Goal: Obtain resource: Download file/media

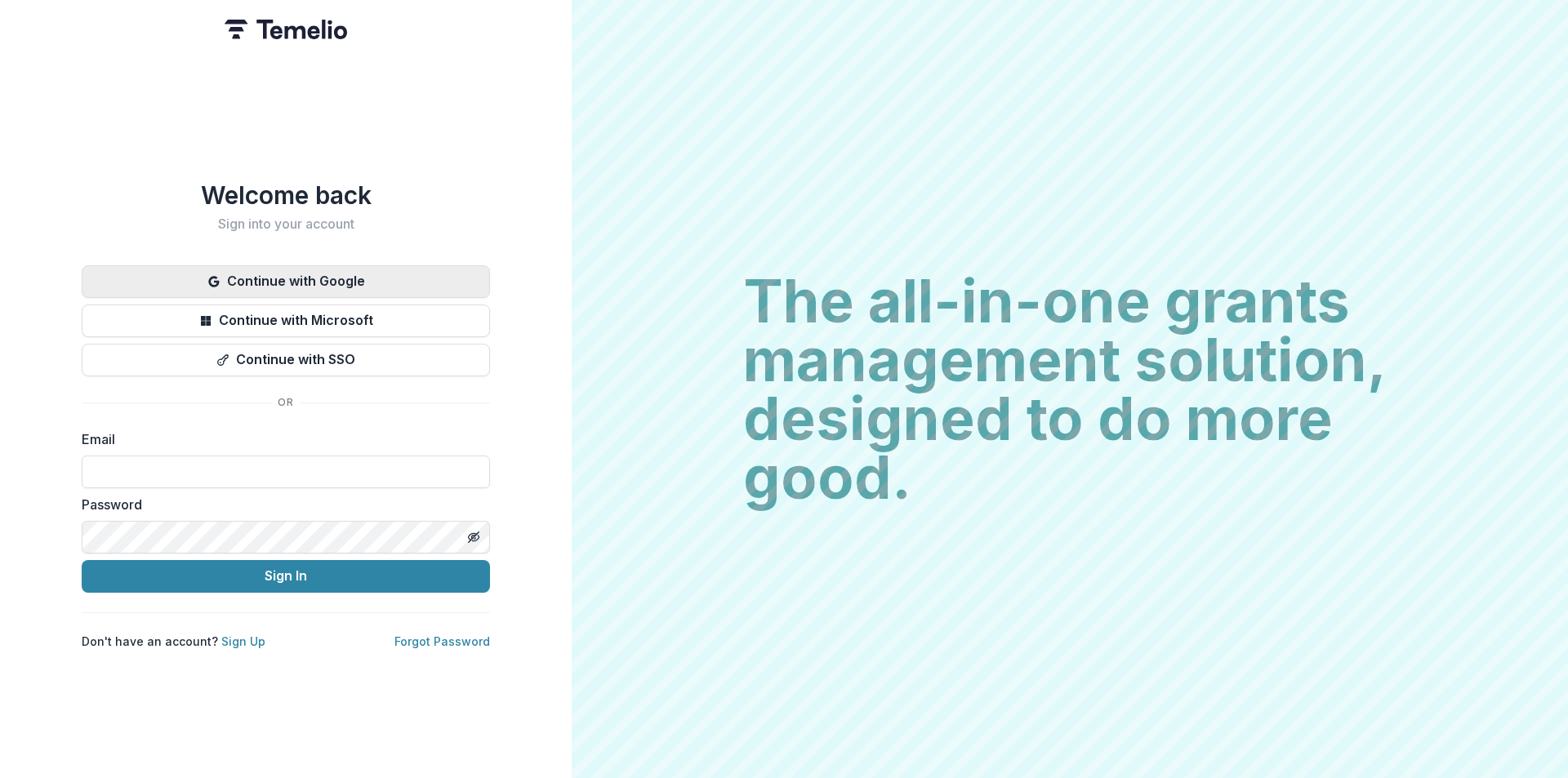
click at [309, 272] on button "Continue with Google" at bounding box center [285, 281] width 408 height 32
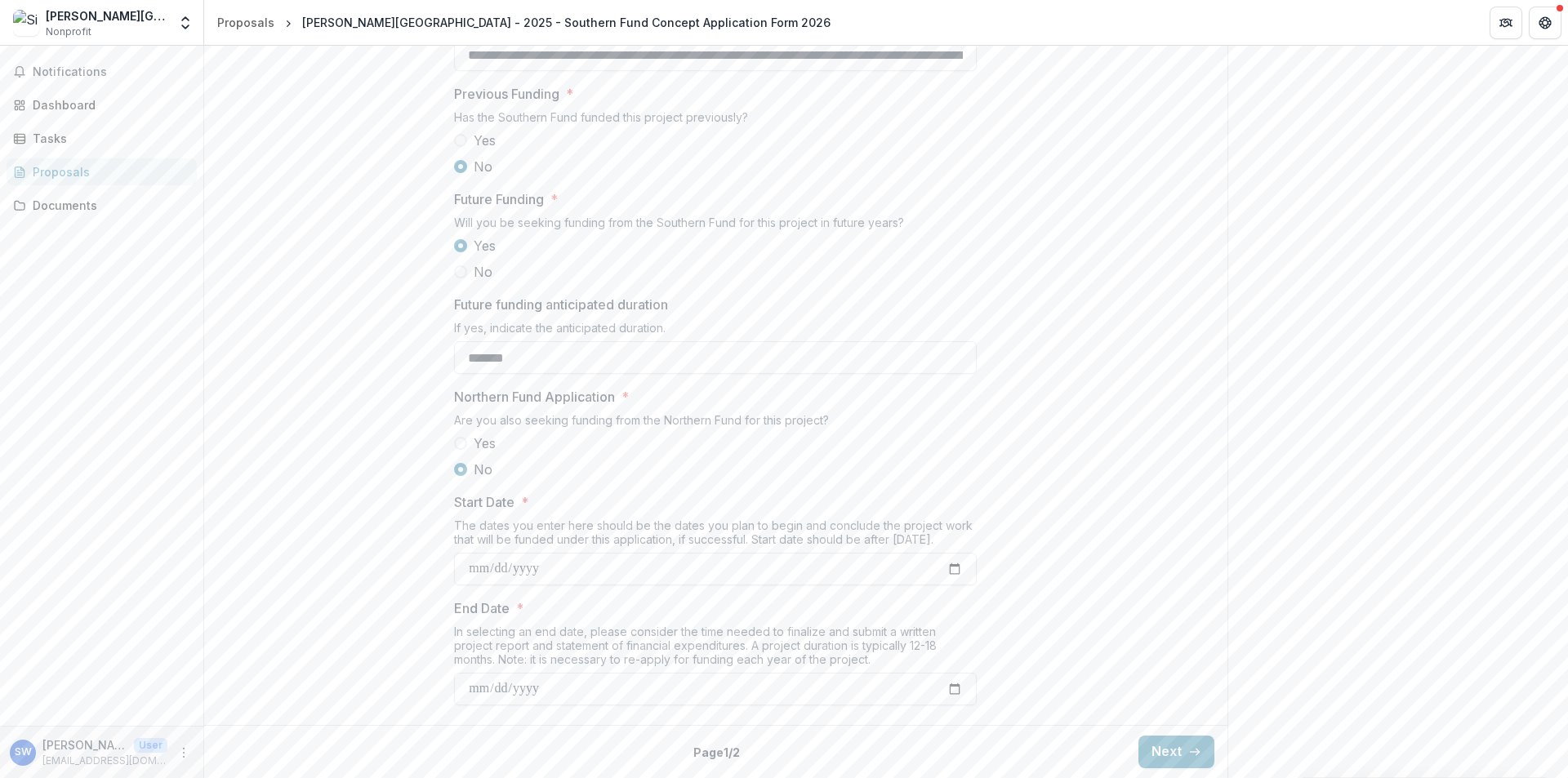
scroll to position [1671, 0]
click at [1152, 747] on button "Next" at bounding box center [1176, 751] width 76 height 32
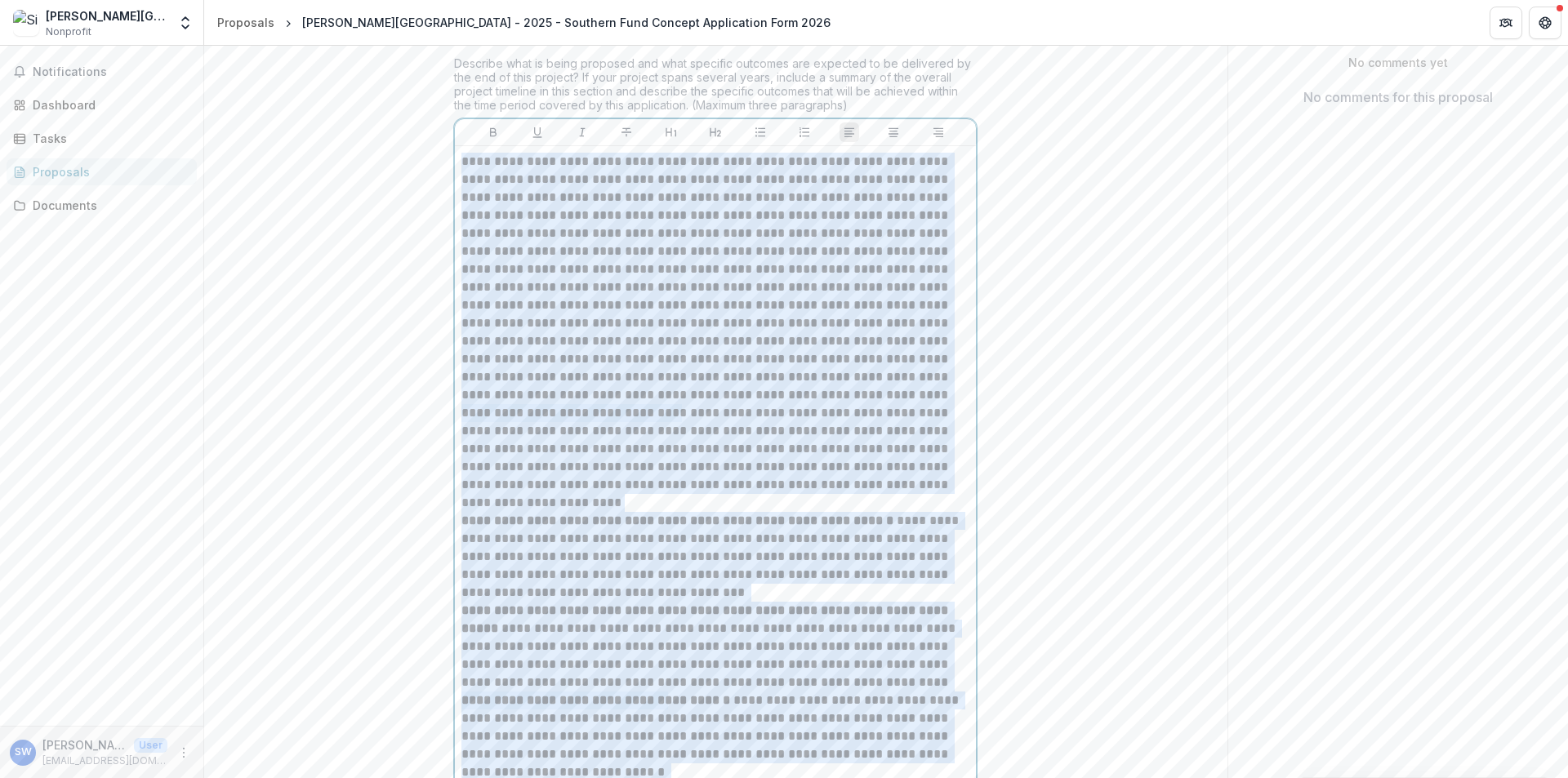
scroll to position [0, 0]
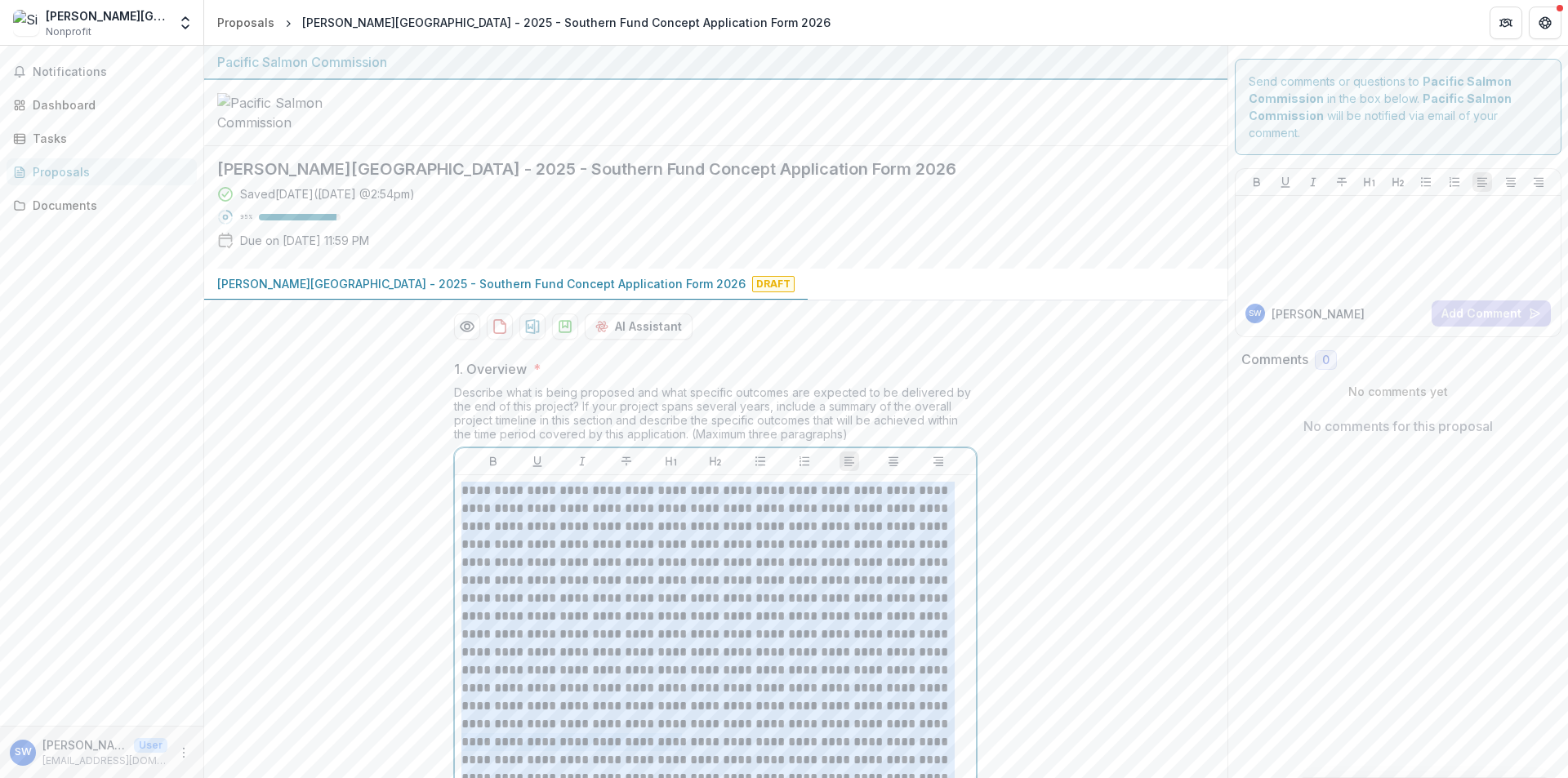
drag, startPoint x: 894, startPoint y: 689, endPoint x: 394, endPoint y: 96, distance: 775.7
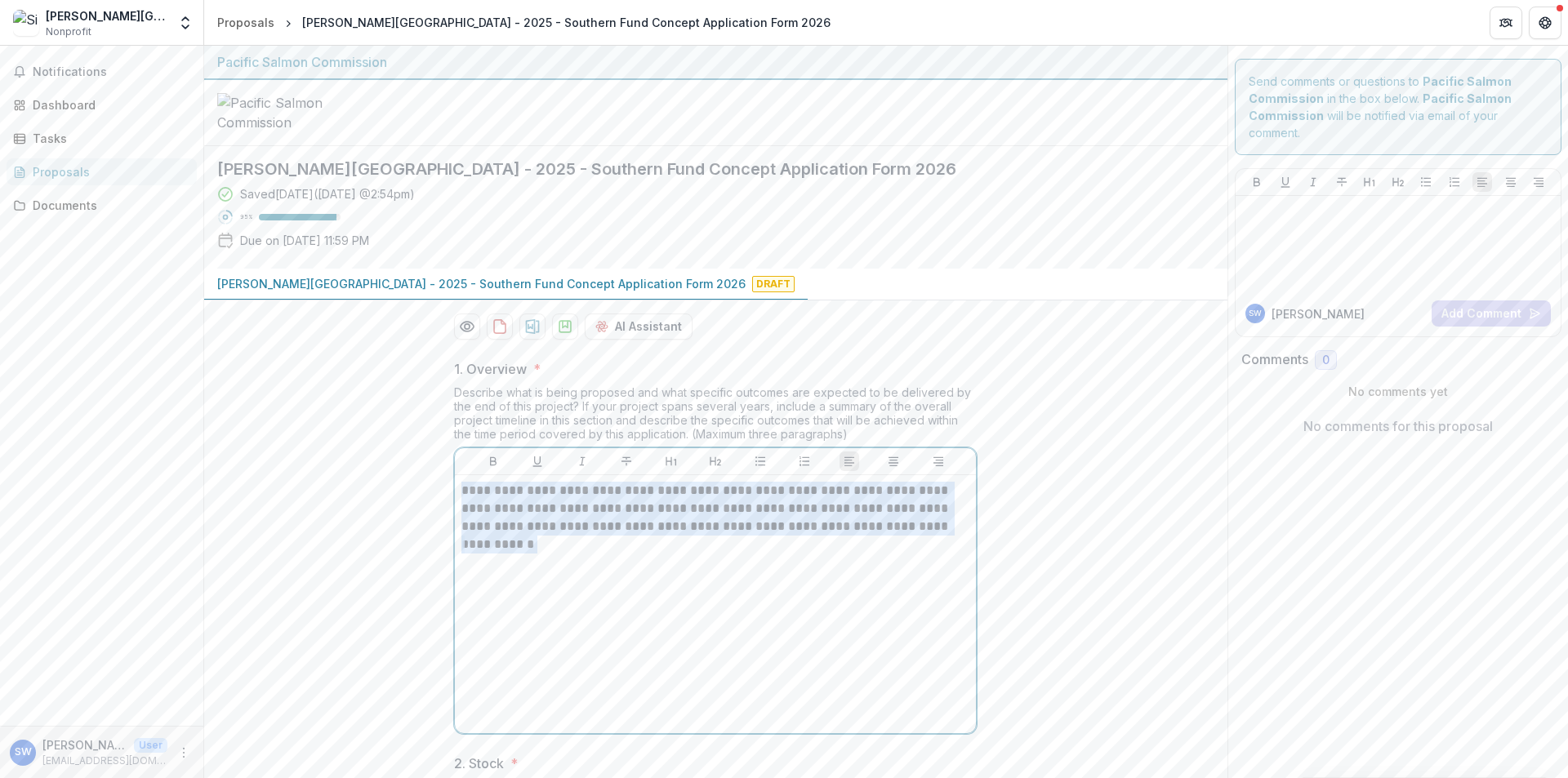
drag, startPoint x: 919, startPoint y: 663, endPoint x: 397, endPoint y: 587, distance: 527.5
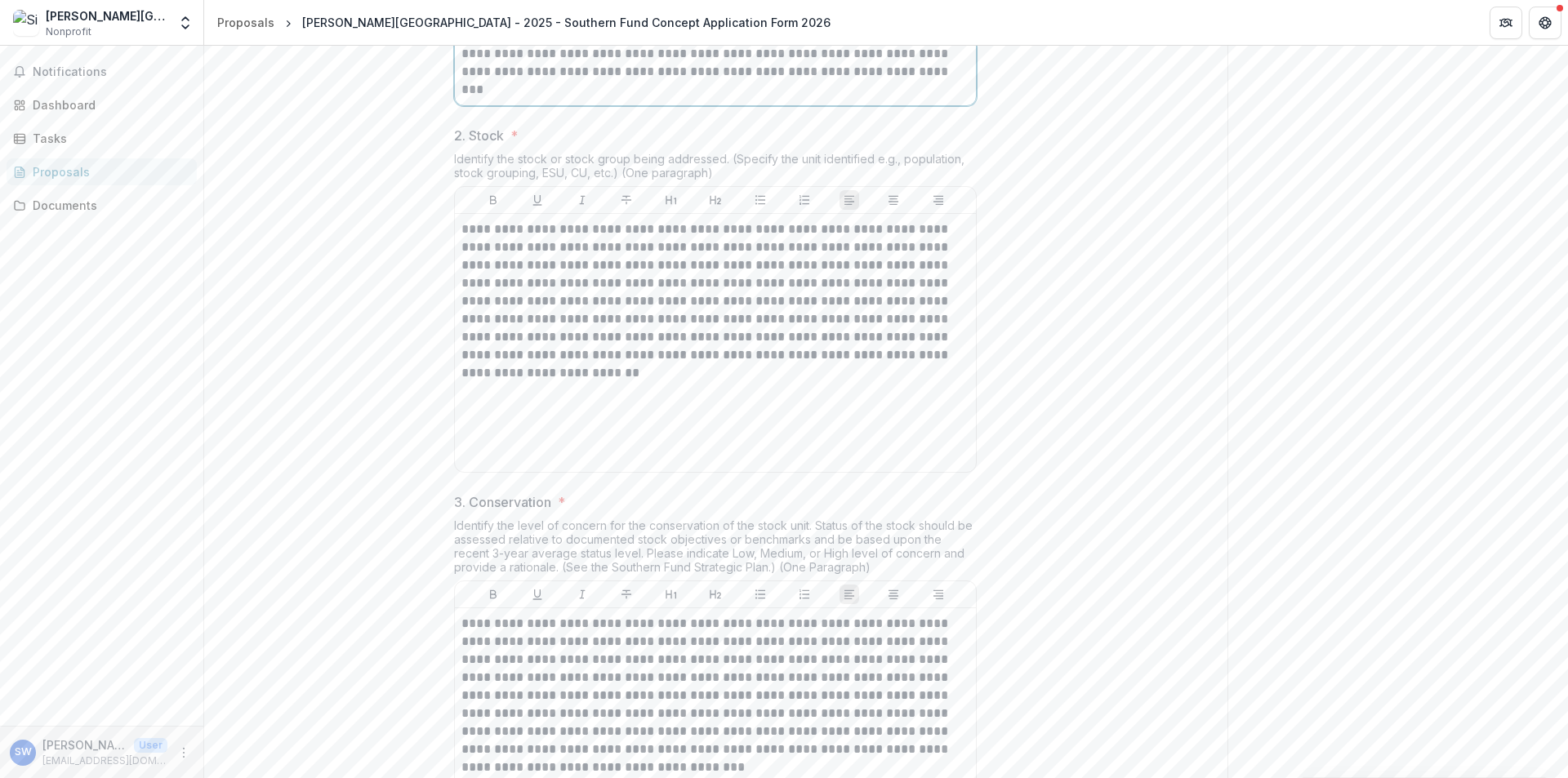
scroll to position [1086, 0]
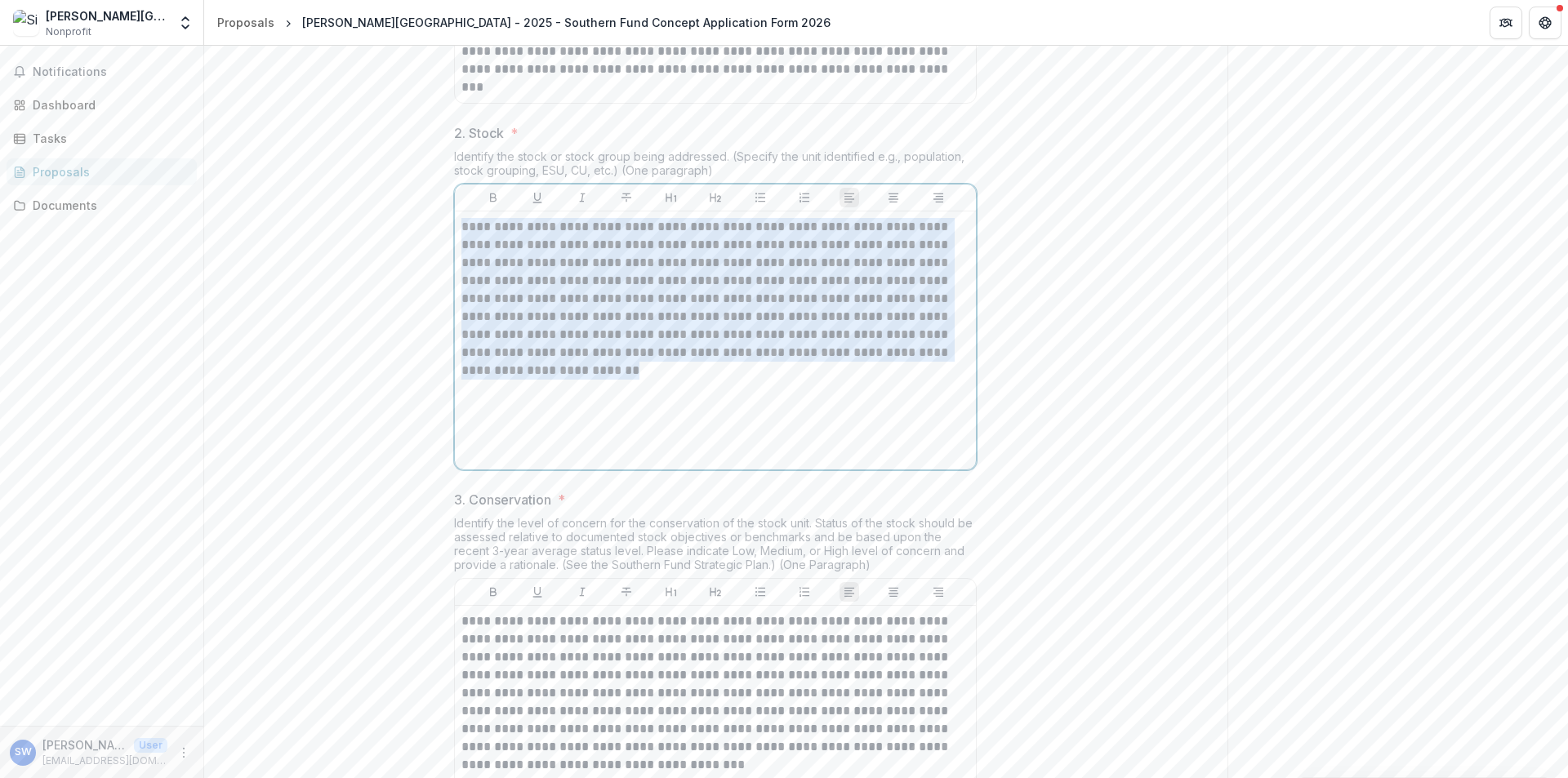
drag, startPoint x: 705, startPoint y: 516, endPoint x: 445, endPoint y: 344, distance: 311.7
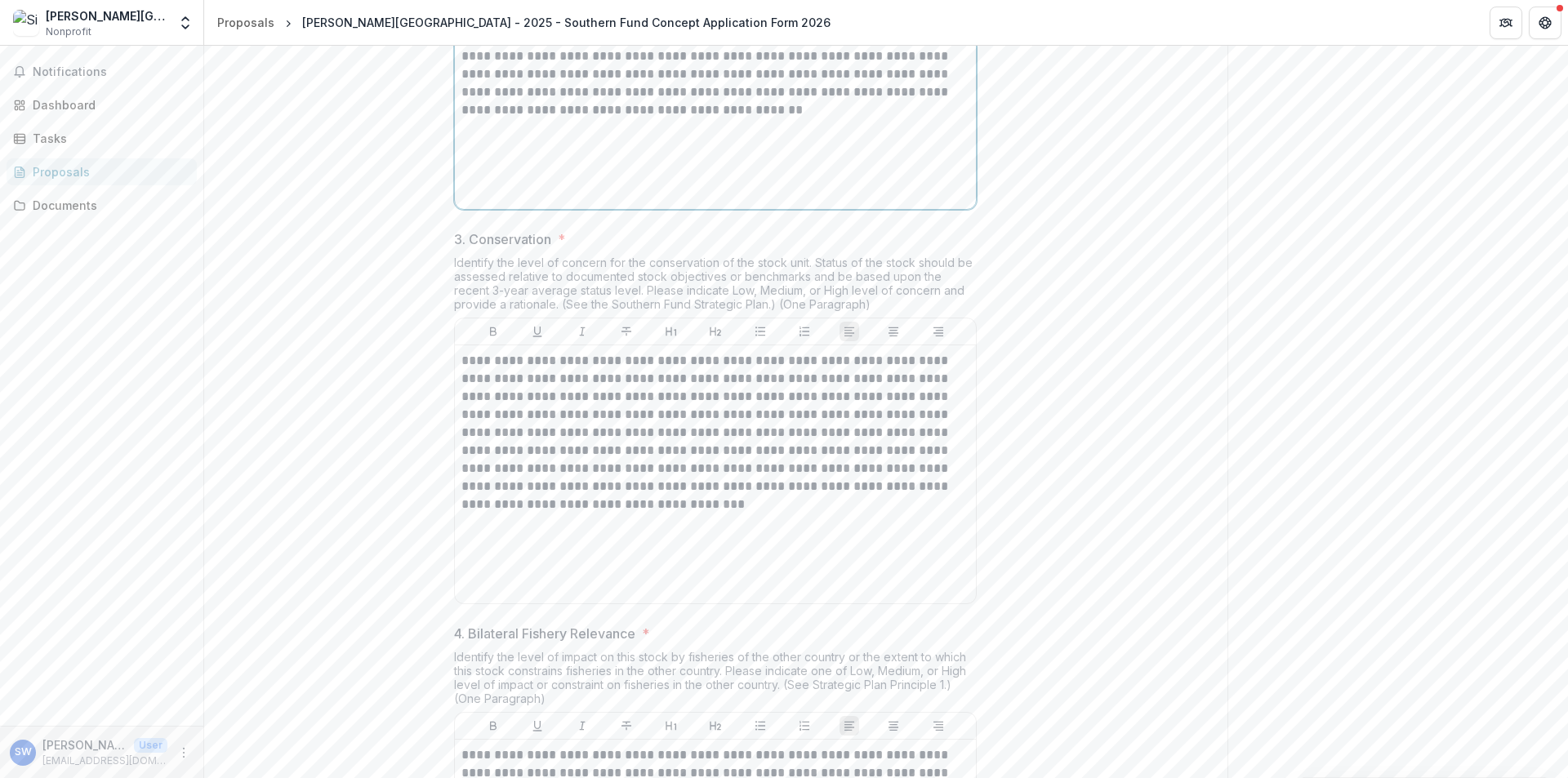
scroll to position [1412, 0]
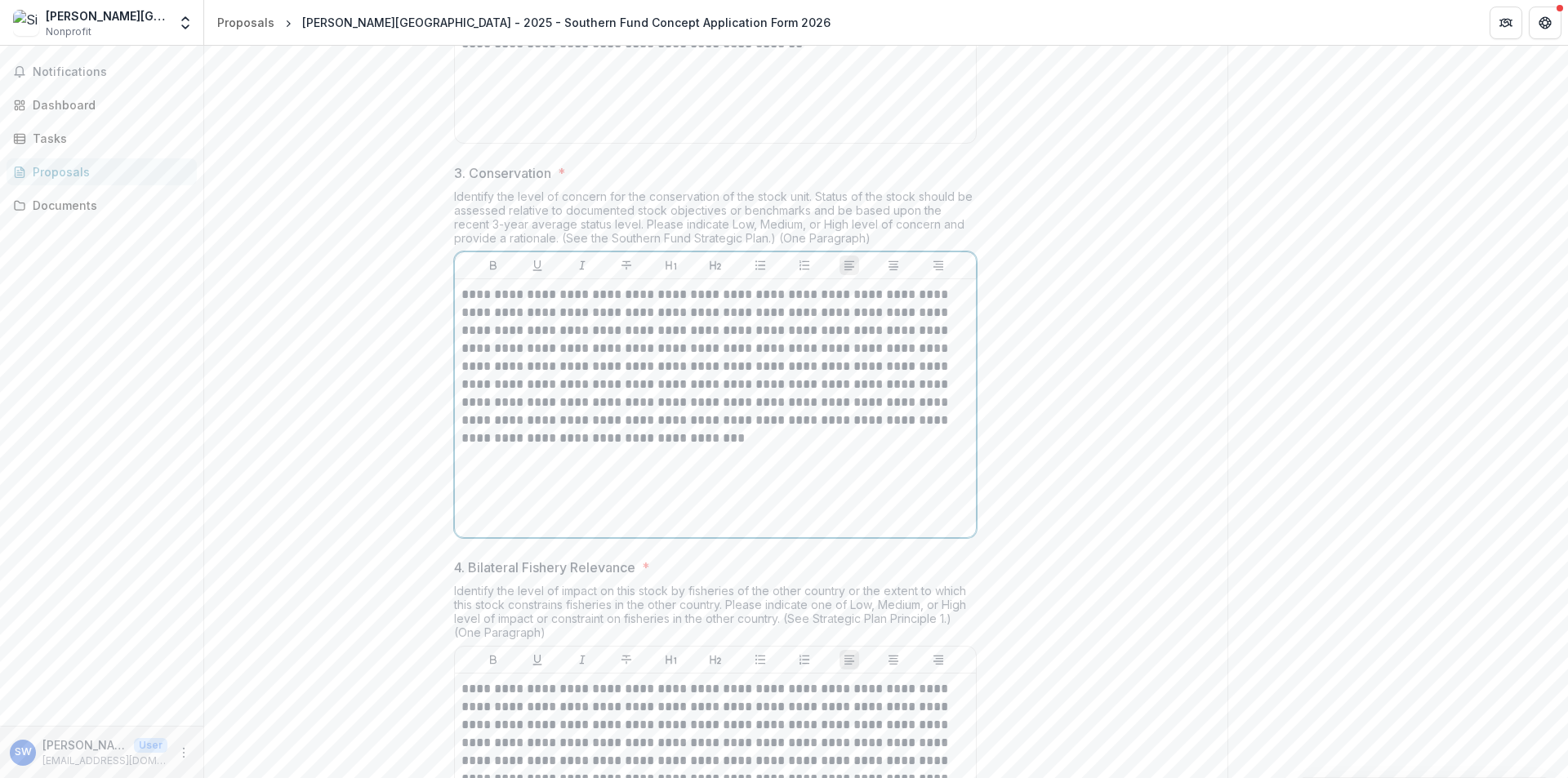
drag, startPoint x: 763, startPoint y: 557, endPoint x: 439, endPoint y: 447, distance: 342.2
click at [439, 447] on div "**********" at bounding box center [715, 568] width 1023 height 3269
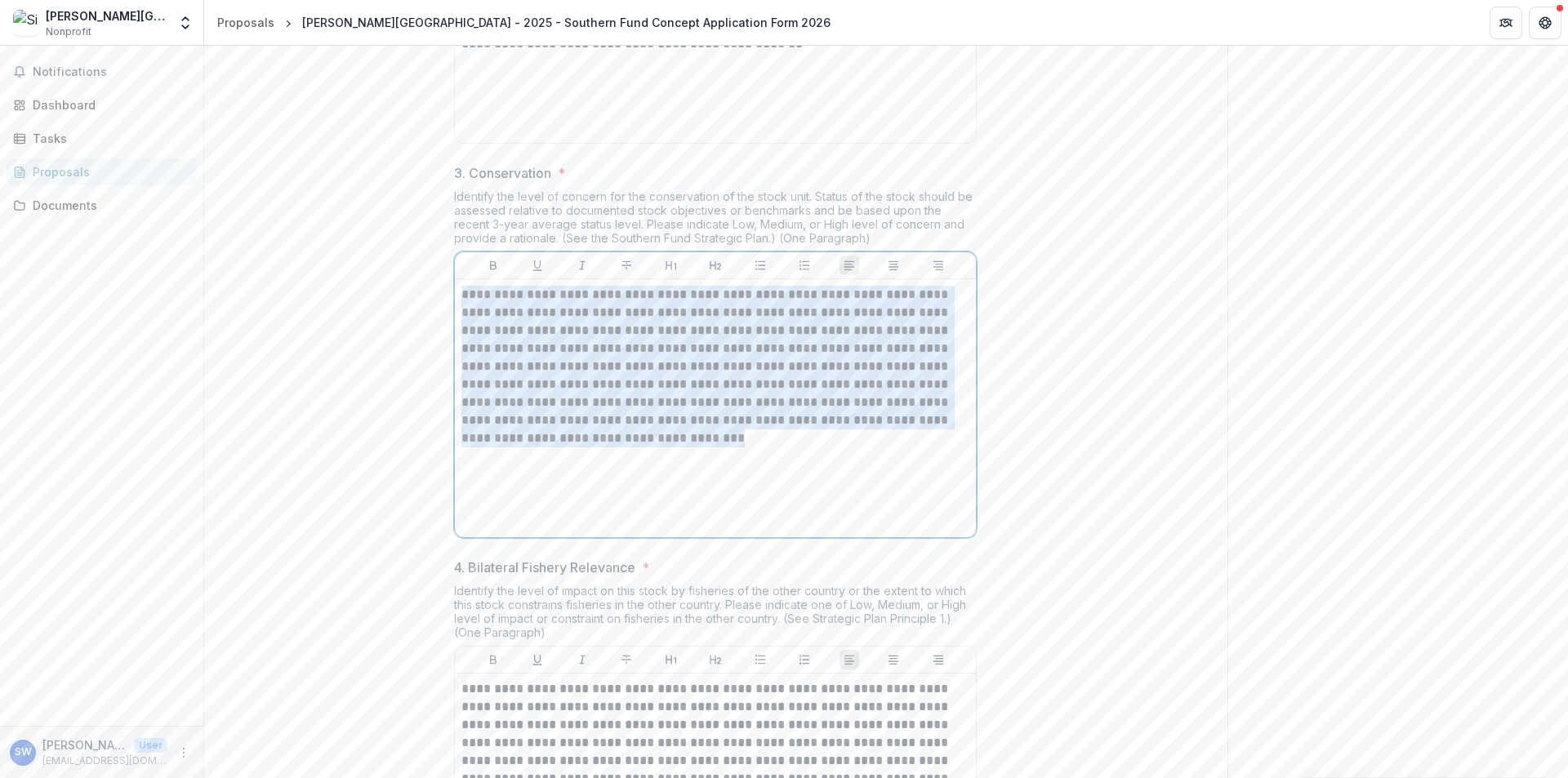
drag, startPoint x: 771, startPoint y: 567, endPoint x: 437, endPoint y: 420, distance: 364.9
click at [437, 420] on div "**********" at bounding box center [715, 568] width 1023 height 3269
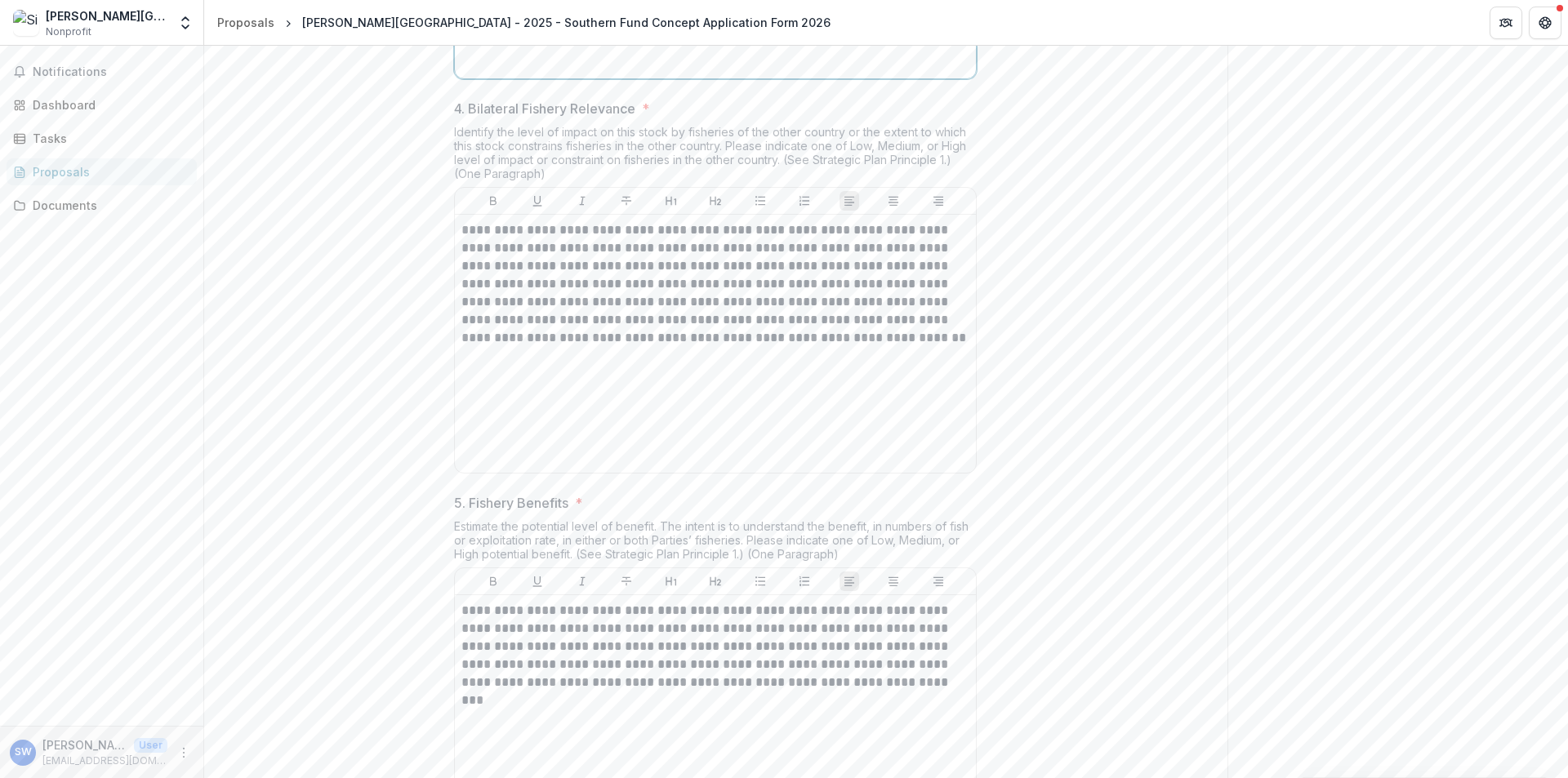
scroll to position [1903, 0]
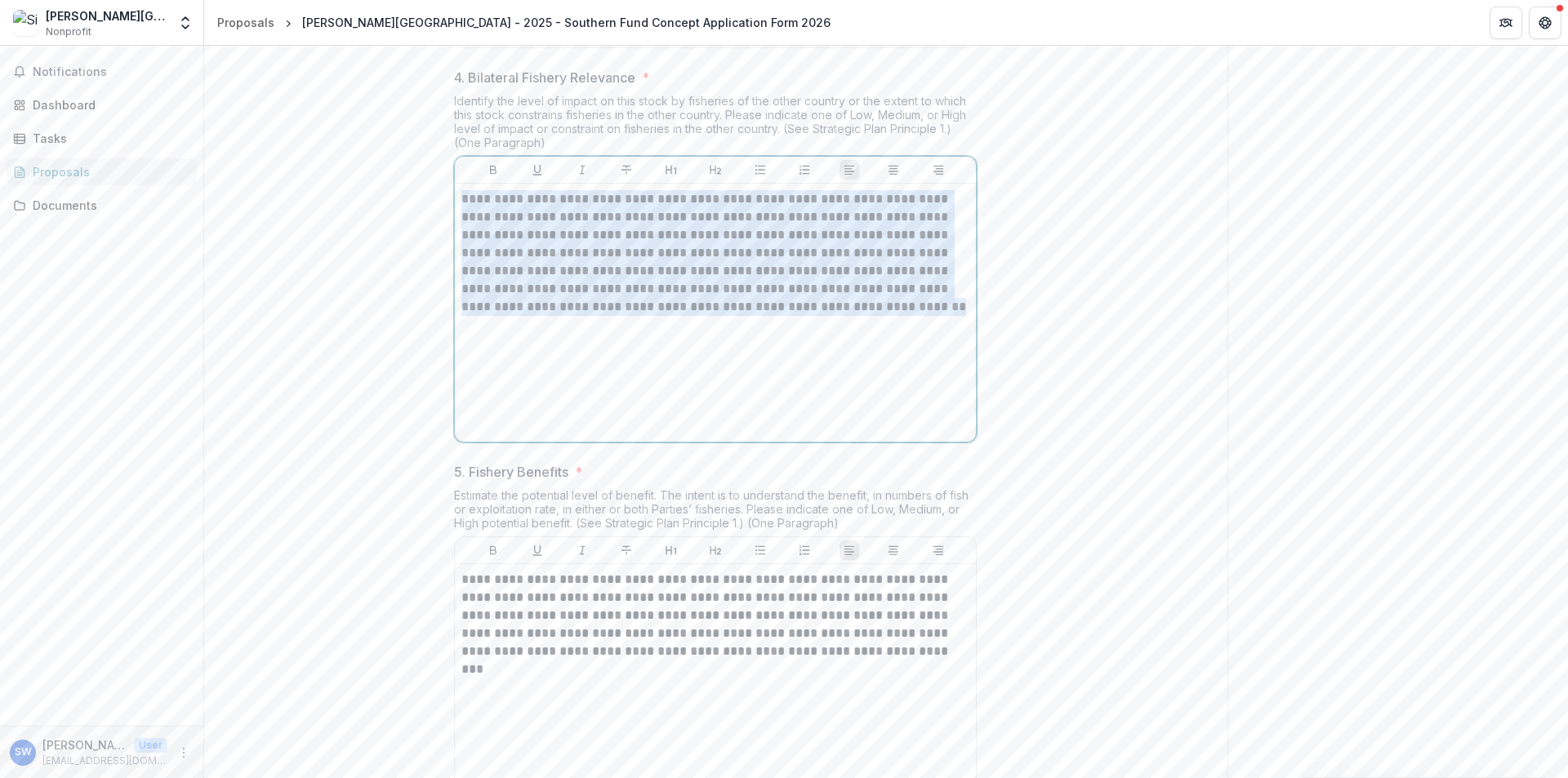
drag, startPoint x: 831, startPoint y: 427, endPoint x: 371, endPoint y: 333, distance: 469.5
click at [371, 333] on div "**********" at bounding box center [715, 78] width 1023 height 3269
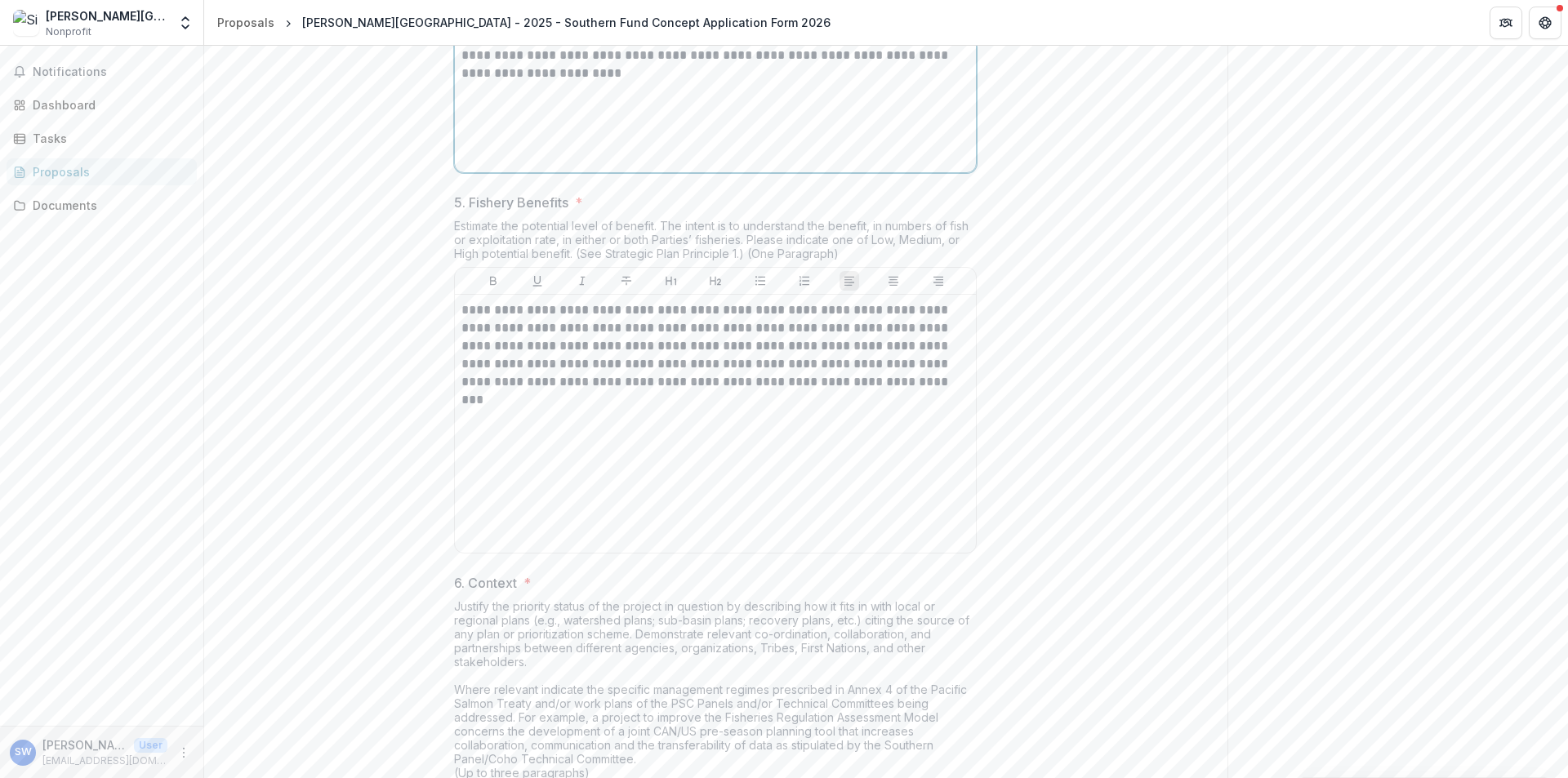
scroll to position [2229, 0]
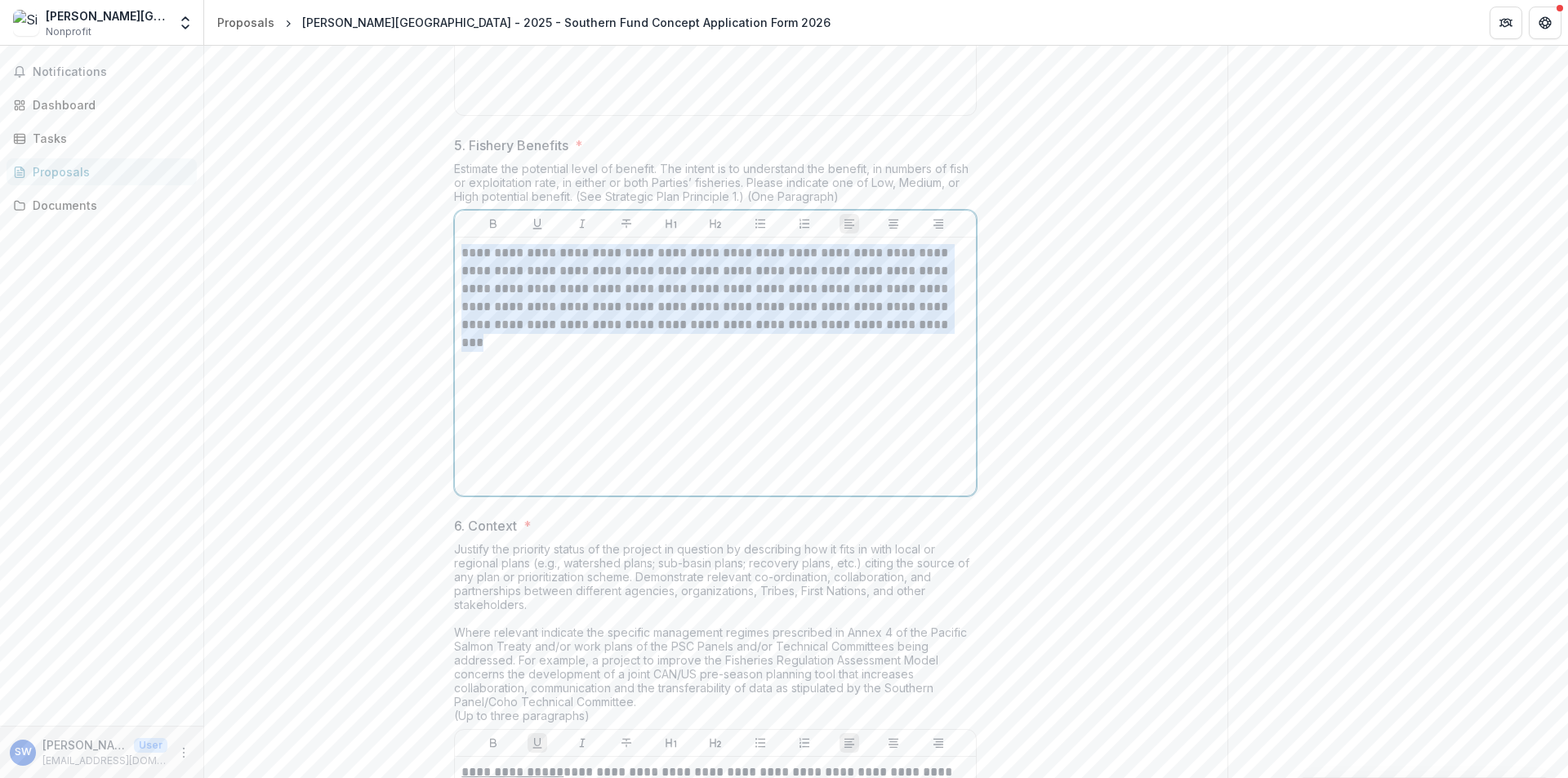
drag, startPoint x: 905, startPoint y: 455, endPoint x: 443, endPoint y: 383, distance: 467.6
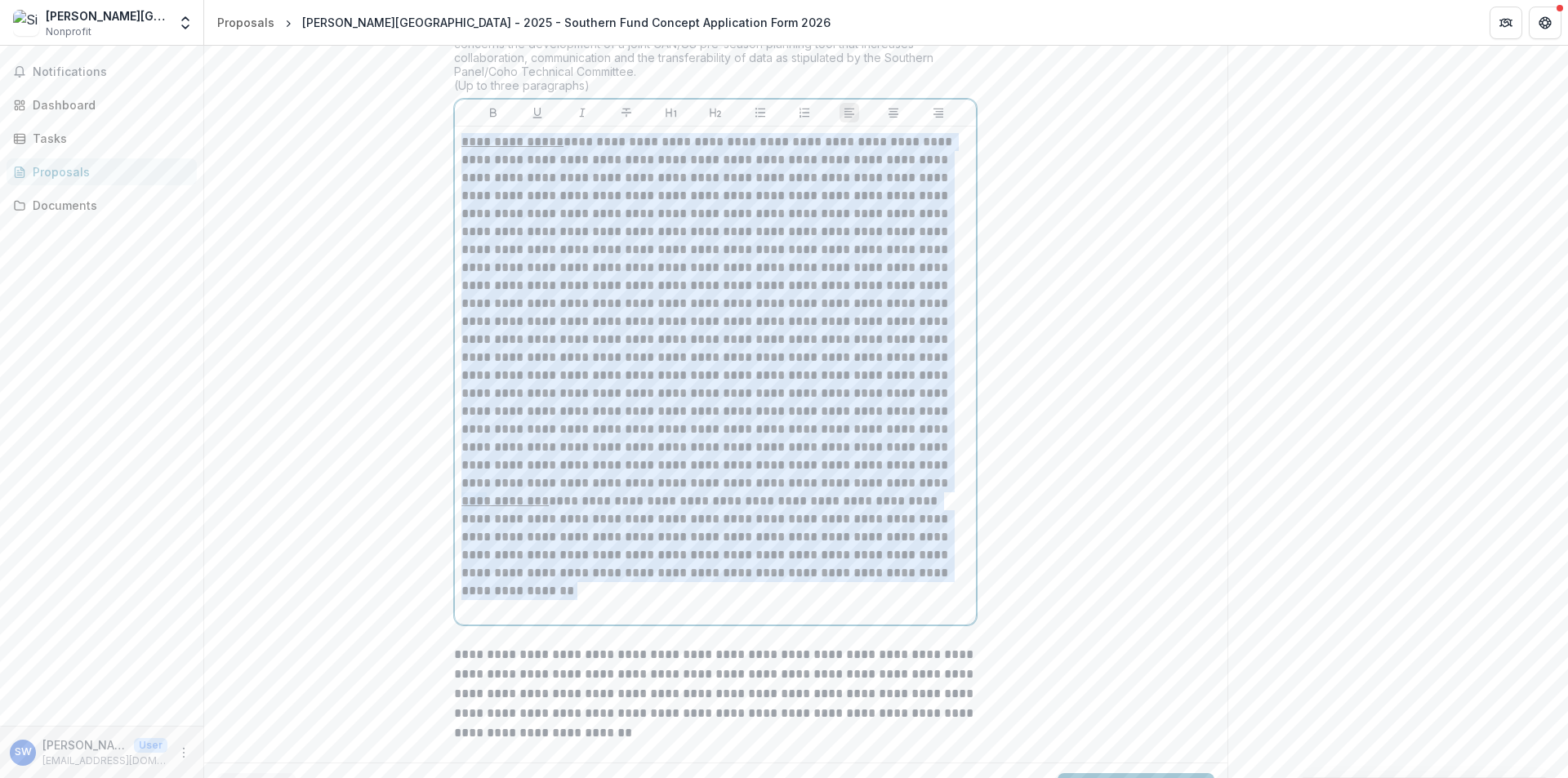
scroll to position [3021, 0]
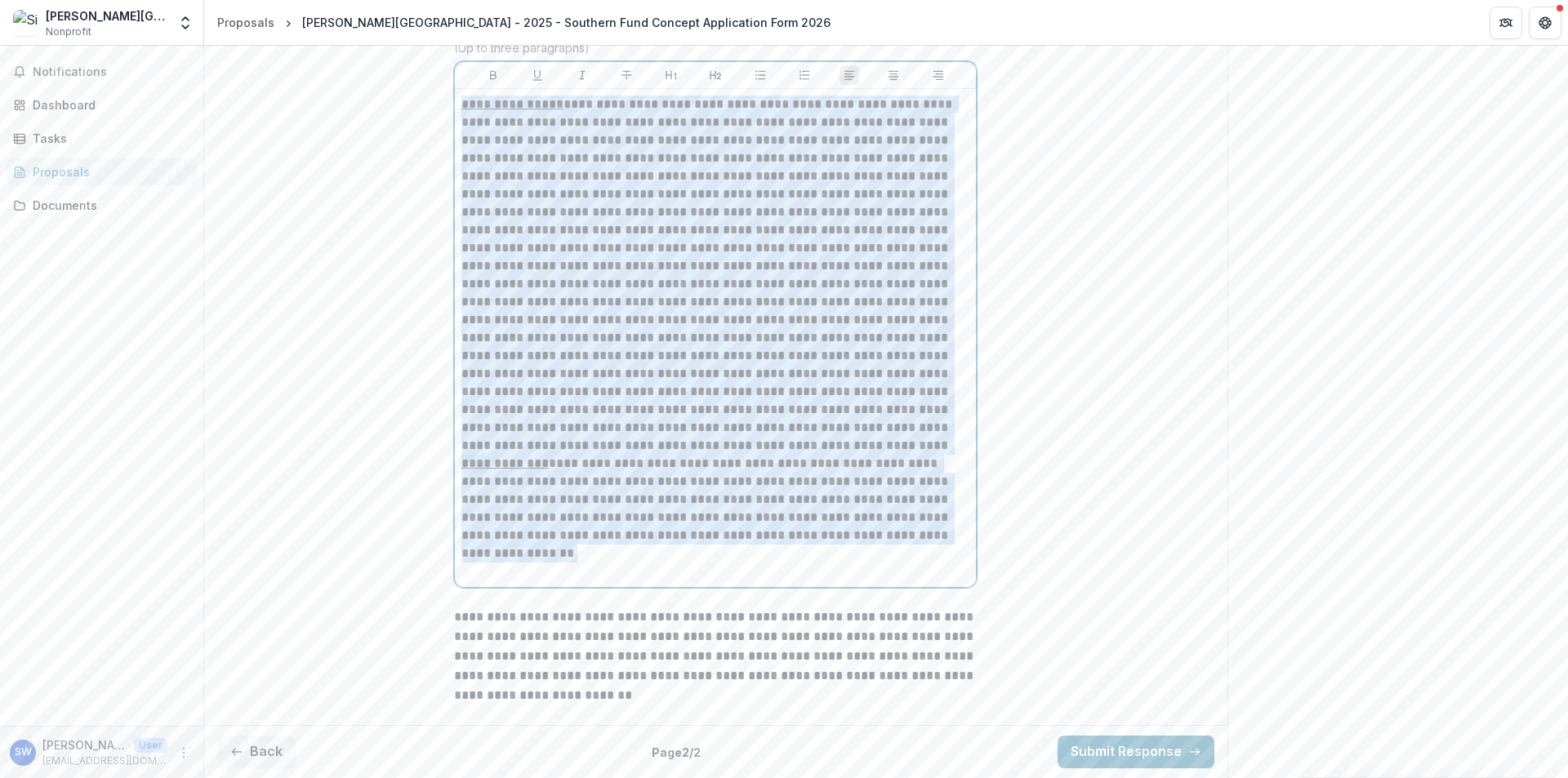
drag, startPoint x: 460, startPoint y: 330, endPoint x: 708, endPoint y: 796, distance: 527.9
click at [708, 777] on html "**********" at bounding box center [784, 389] width 1568 height 778
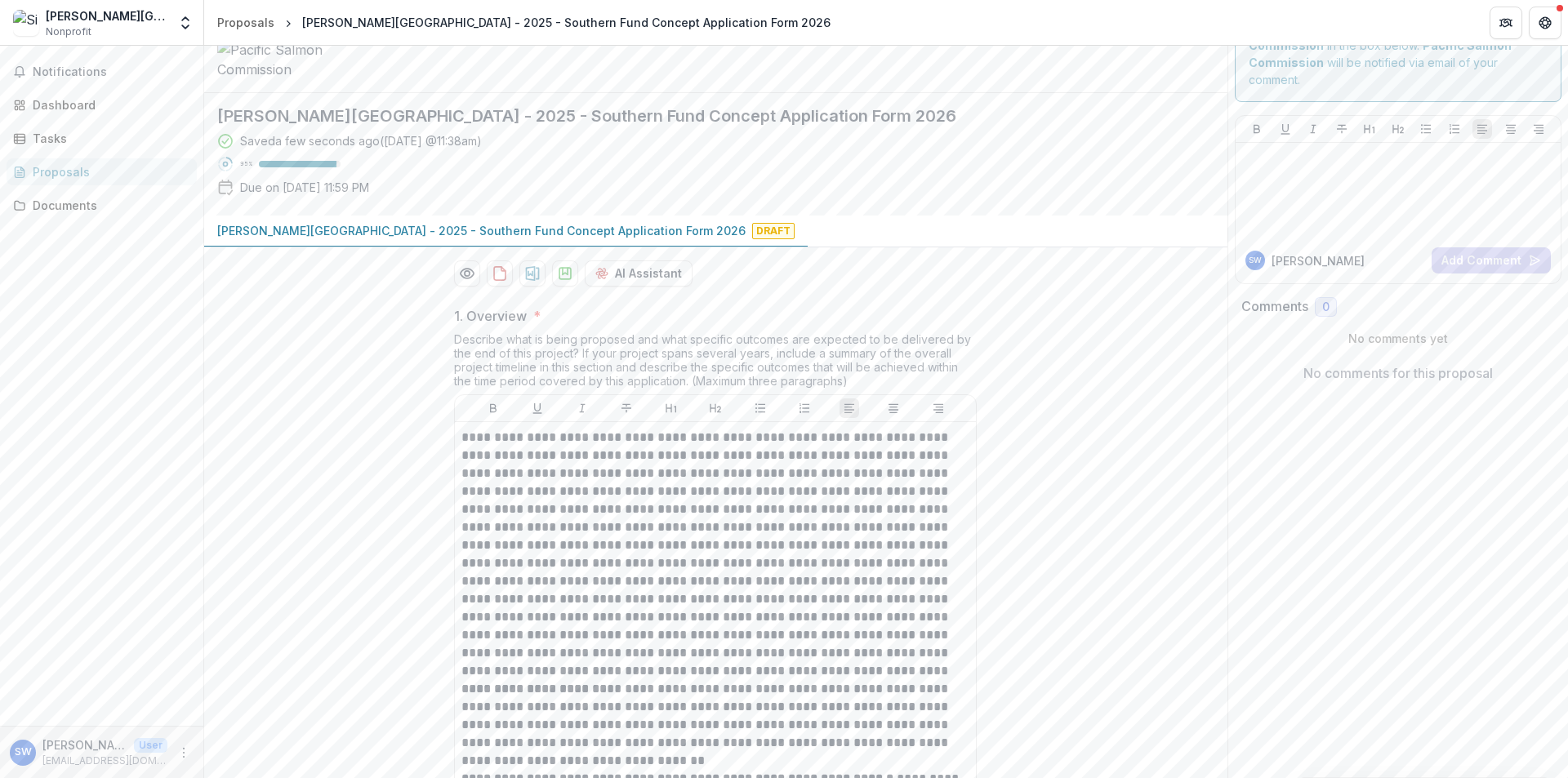
scroll to position [81, 0]
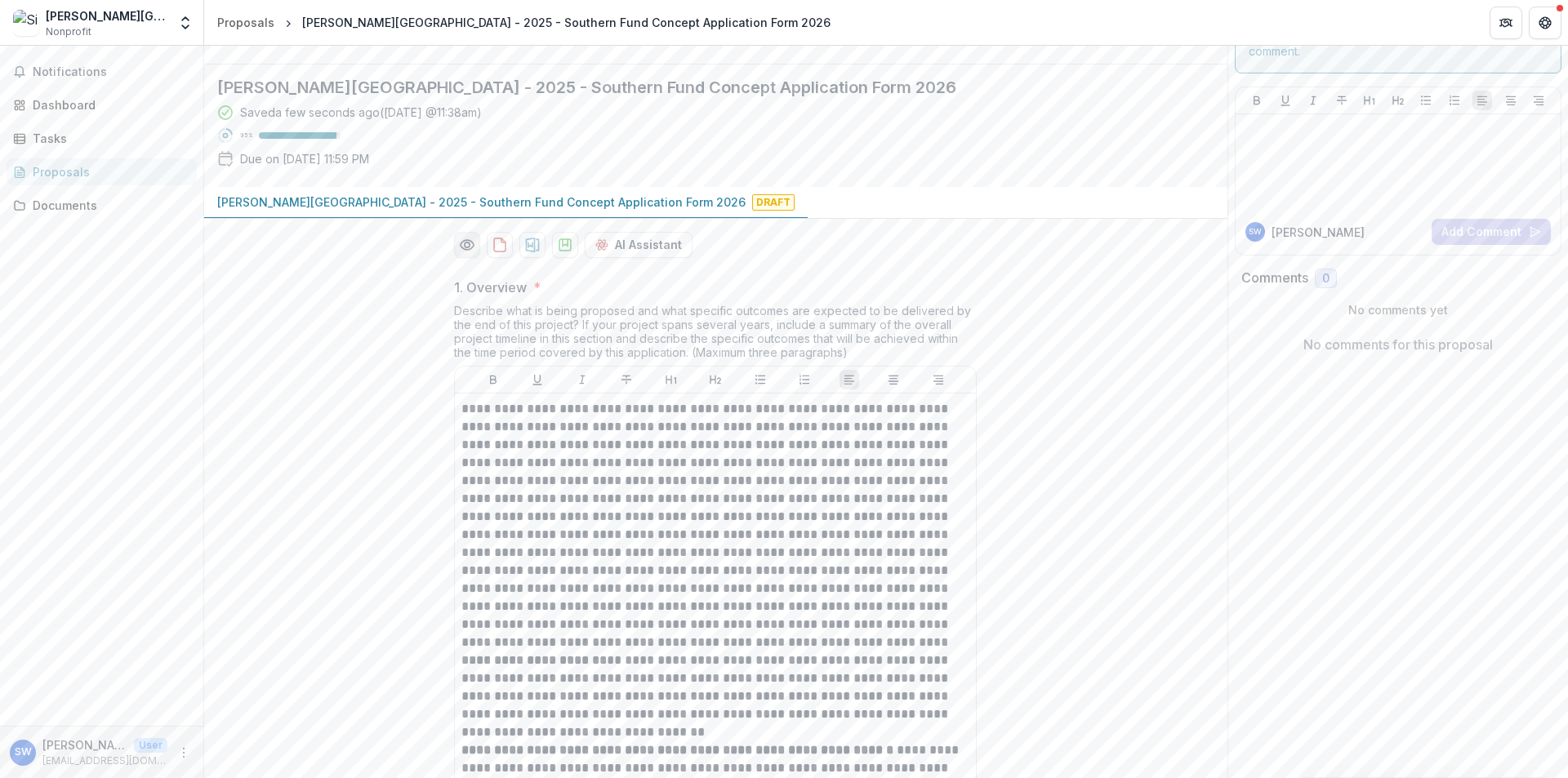
click at [465, 253] on icon "Preview 48ab667b-45fe-40ea-9164-56172b02c4b5-0.pdf" at bounding box center [467, 245] width 17 height 17
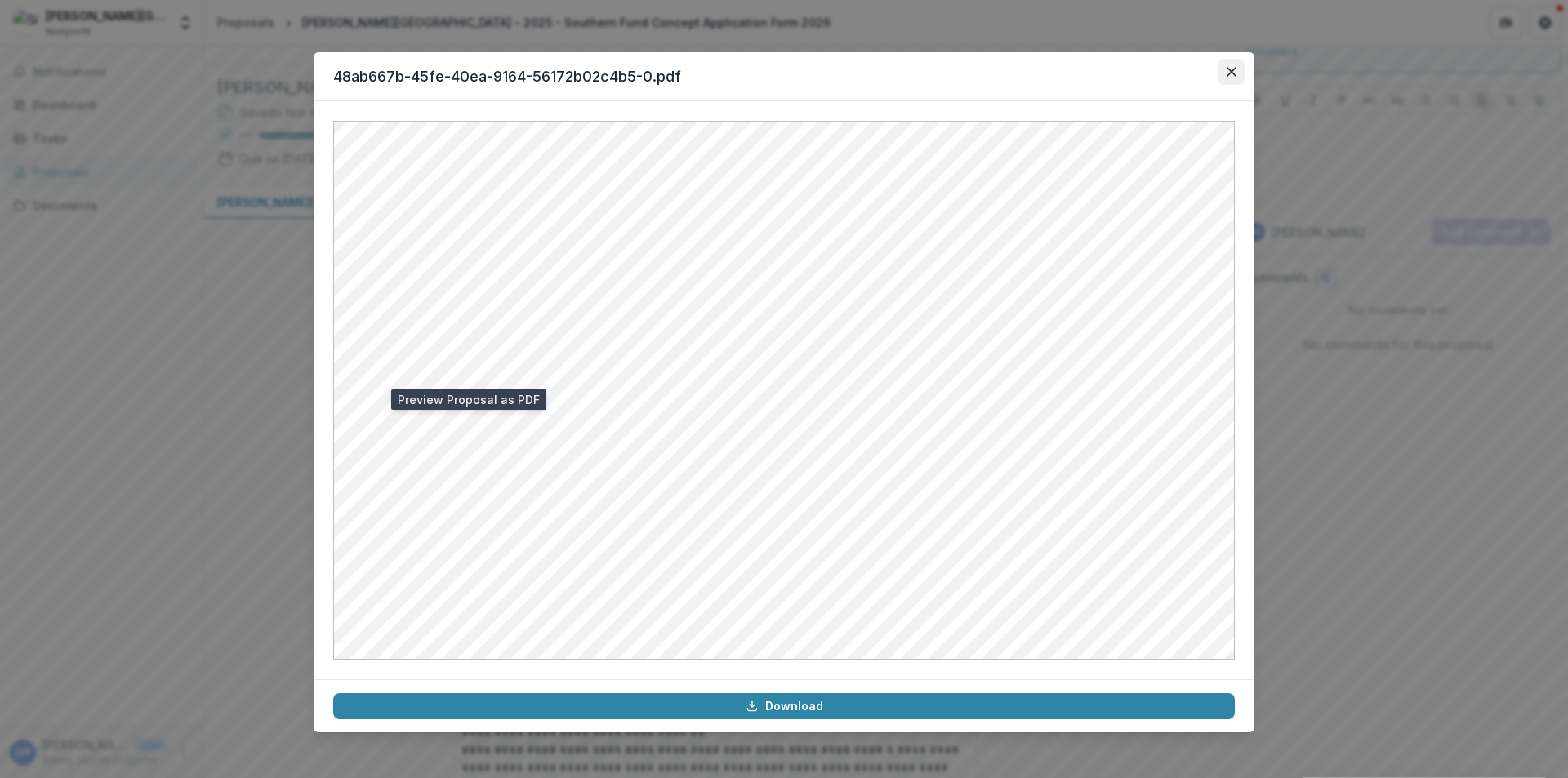
click at [1227, 69] on icon "Close" at bounding box center [1231, 71] width 10 height 10
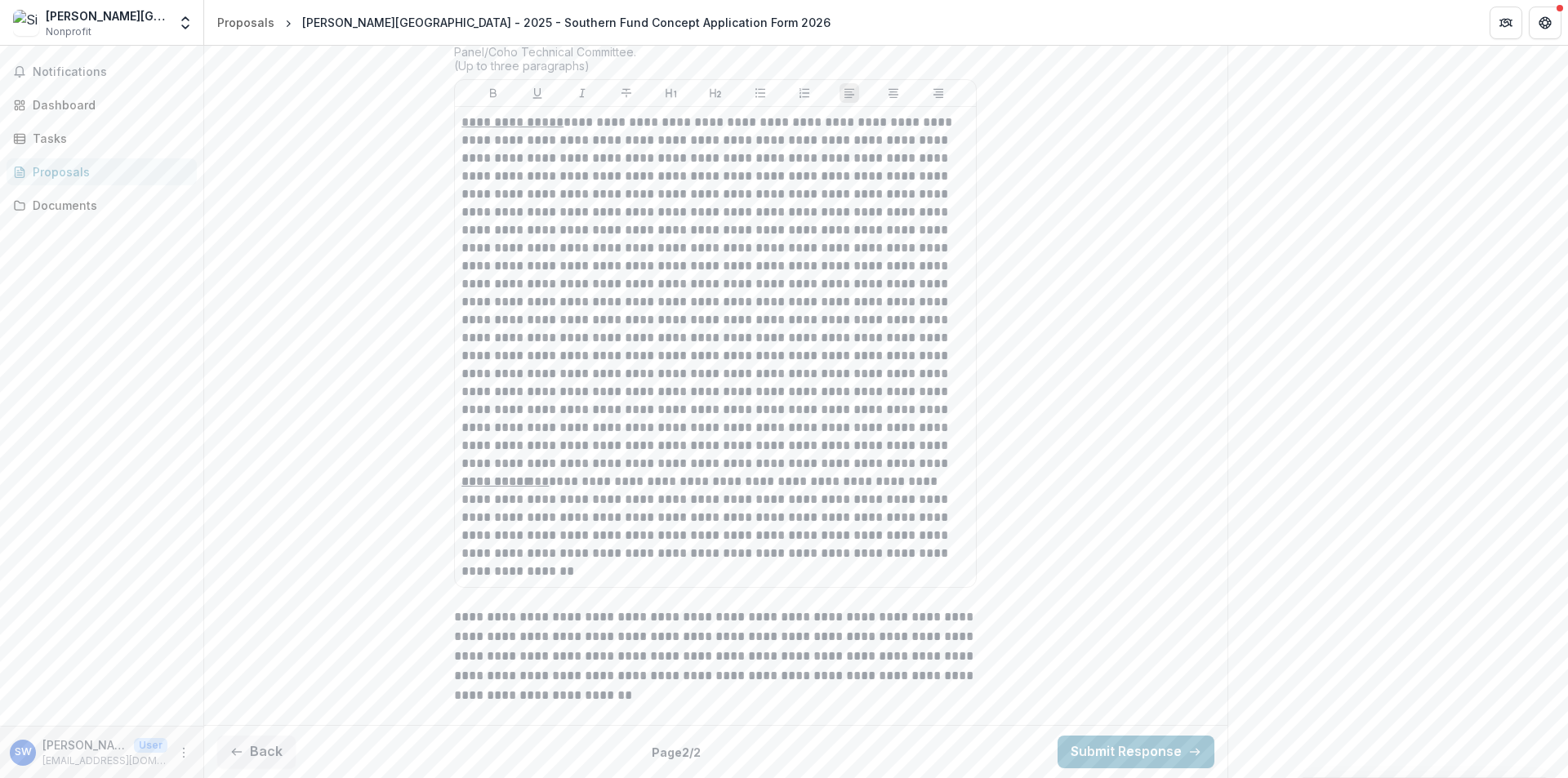
scroll to position [3003, 0]
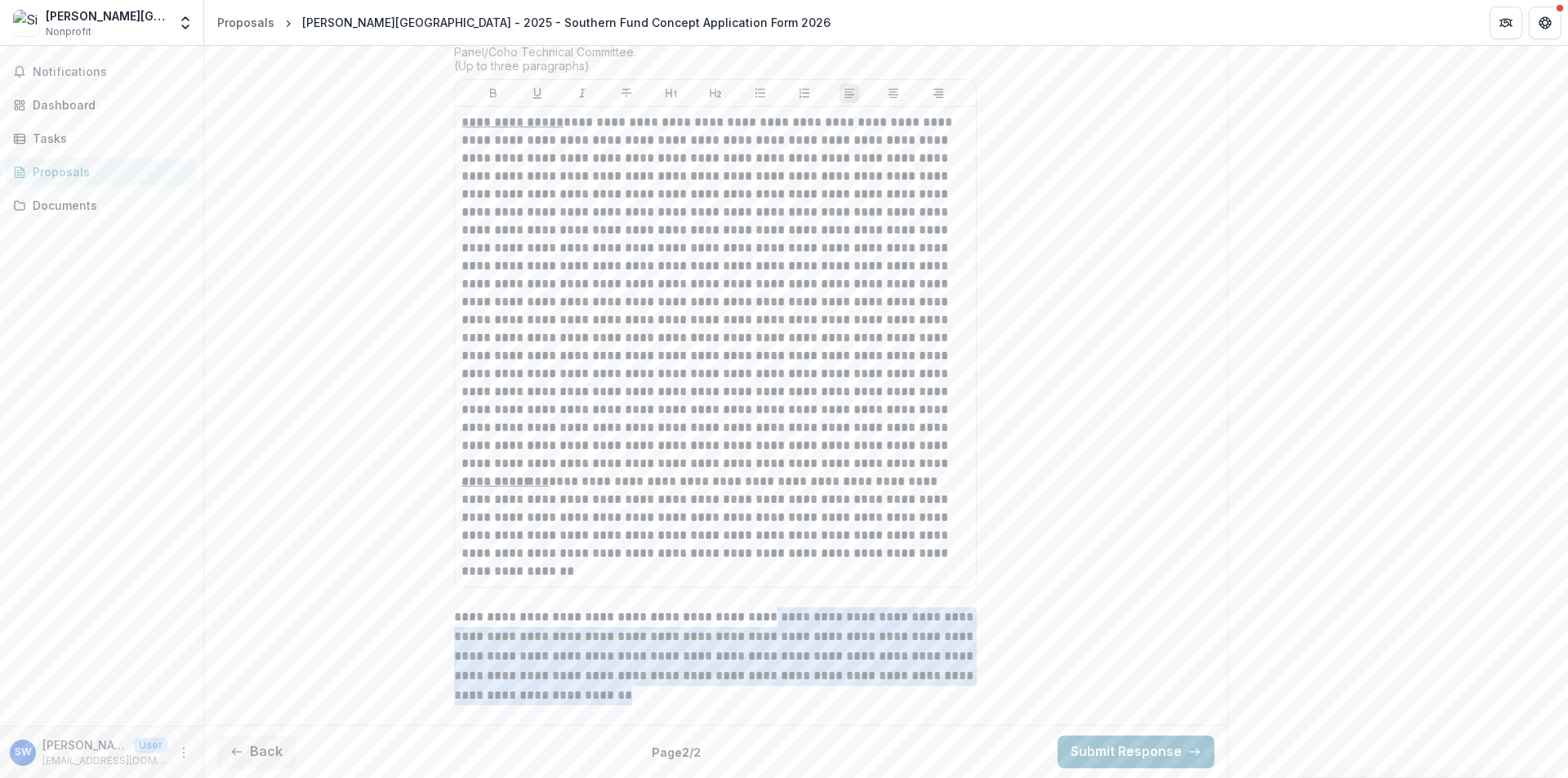
drag, startPoint x: 763, startPoint y: 621, endPoint x: 880, endPoint y: 690, distance: 135.8
click at [880, 690] on p "**********" at bounding box center [715, 656] width 523 height 98
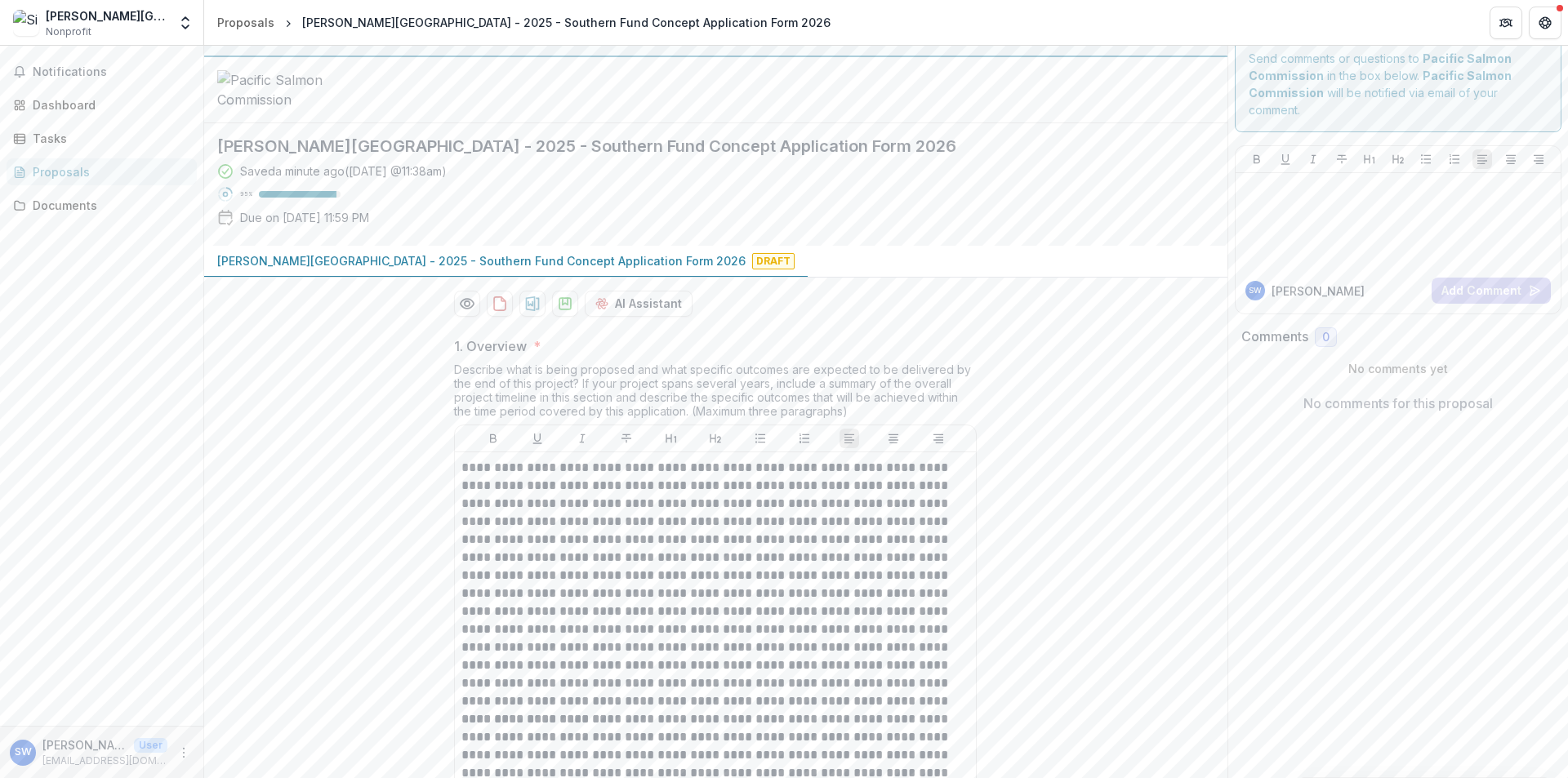
scroll to position [0, 0]
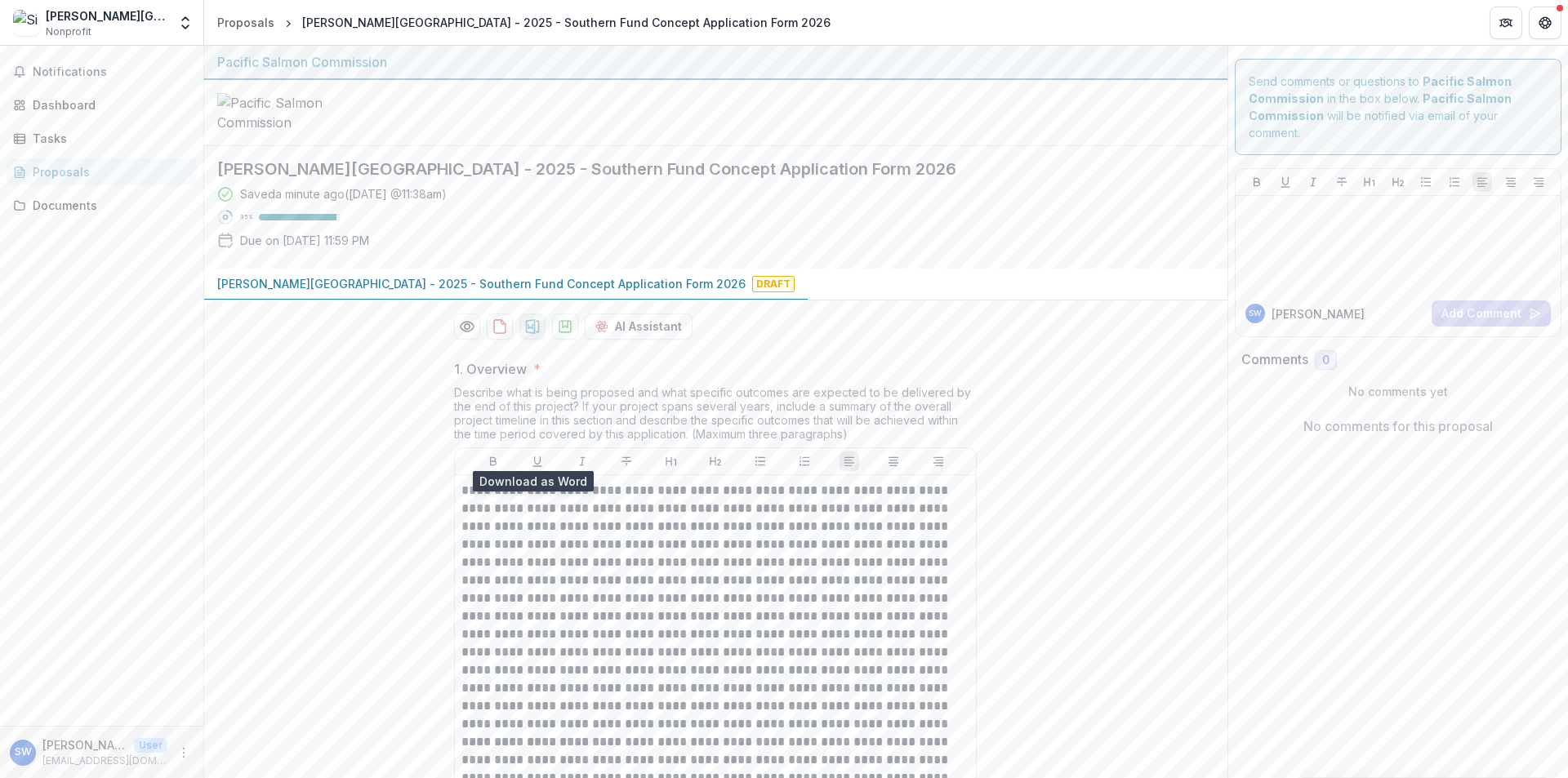
click at [537, 334] on icon "download-proposal" at bounding box center [532, 326] width 17 height 17
